Goal: Task Accomplishment & Management: Manage account settings

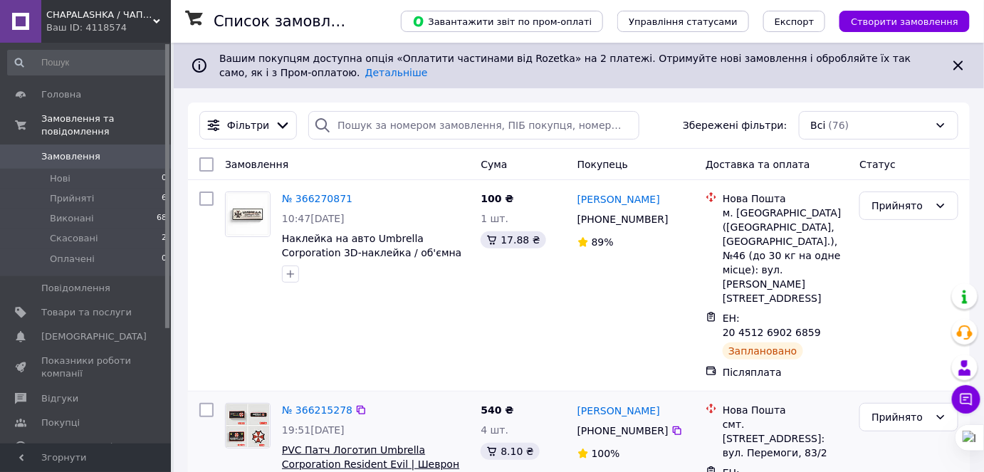
click at [383, 444] on span "PVC Патч Логотип Umbrella Corporation Resident Evil | Шеврон на липучці" at bounding box center [370, 464] width 177 height 40
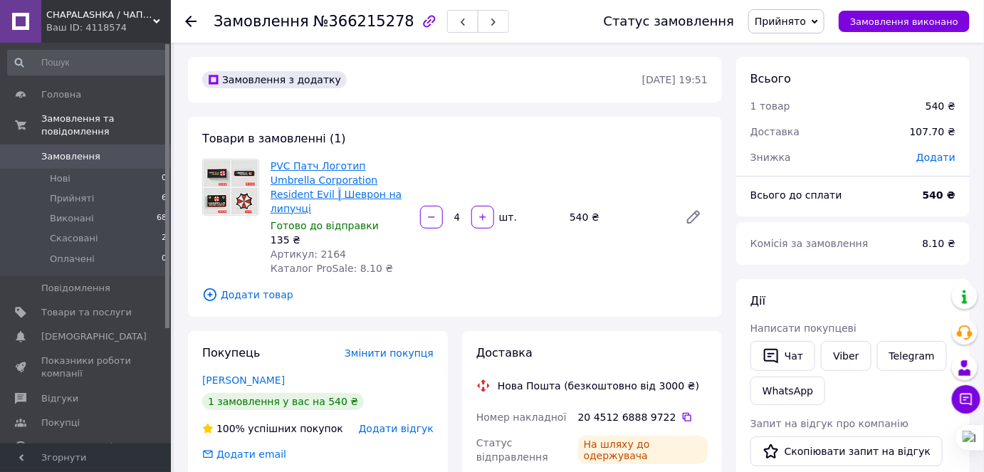
drag, startPoint x: 389, startPoint y: 176, endPoint x: 382, endPoint y: 177, distance: 7.3
click at [382, 177] on span "PVC Патч Логотип Umbrella Corporation Resident Evil | Шеврон на липучці" at bounding box center [340, 187] width 138 height 57
copy link "|"
click at [86, 150] on span "Замовлення" at bounding box center [70, 156] width 59 height 13
